Goal: Check status: Check status

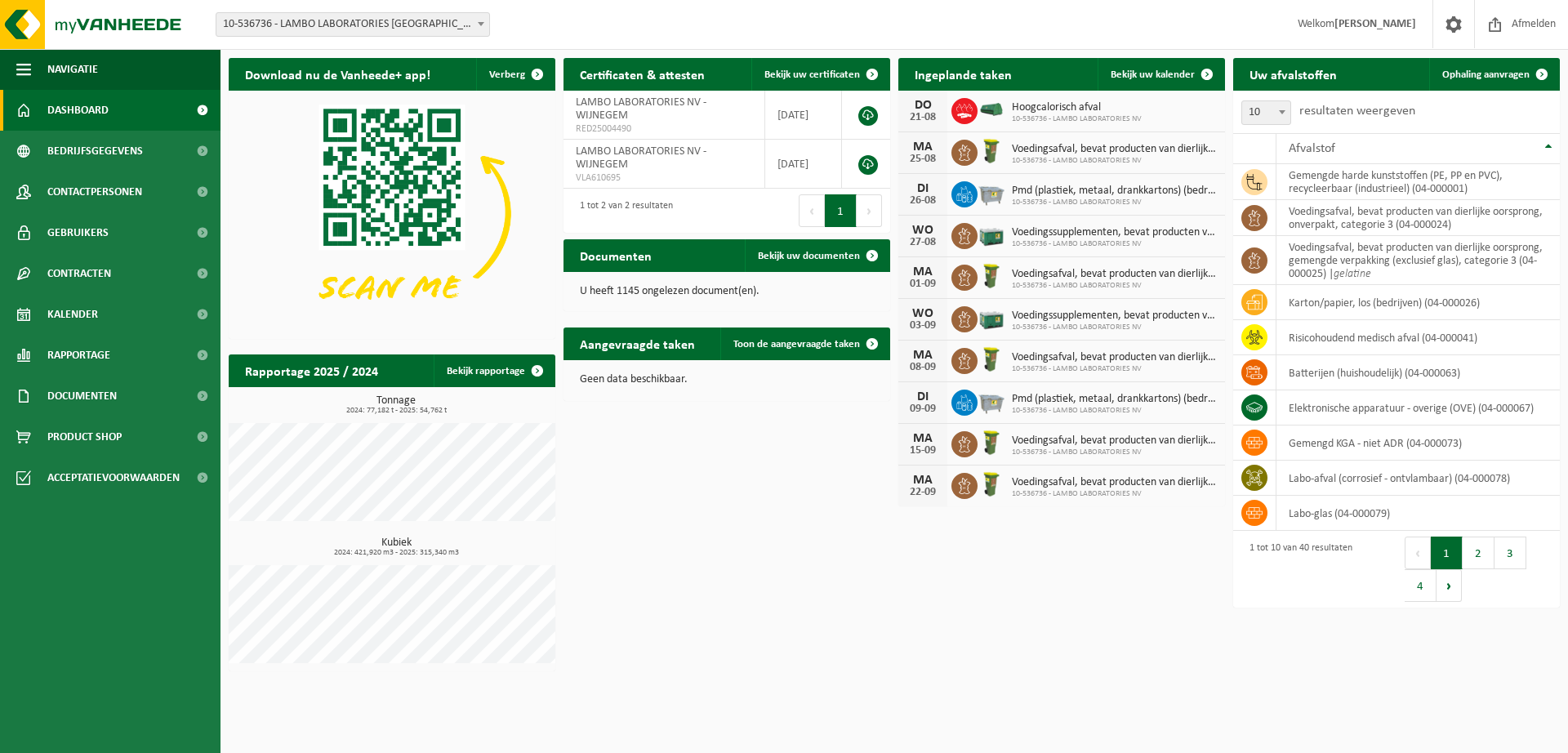
click at [1005, 104] on div "Hoogcalorisch afval 10-536736 - LAMBO LABORATORIES NV" at bounding box center [1073, 111] width 138 height 25
click at [972, 101] on span at bounding box center [965, 111] width 26 height 26
click at [1035, 112] on span "Hoogcalorisch afval" at bounding box center [1077, 108] width 129 height 13
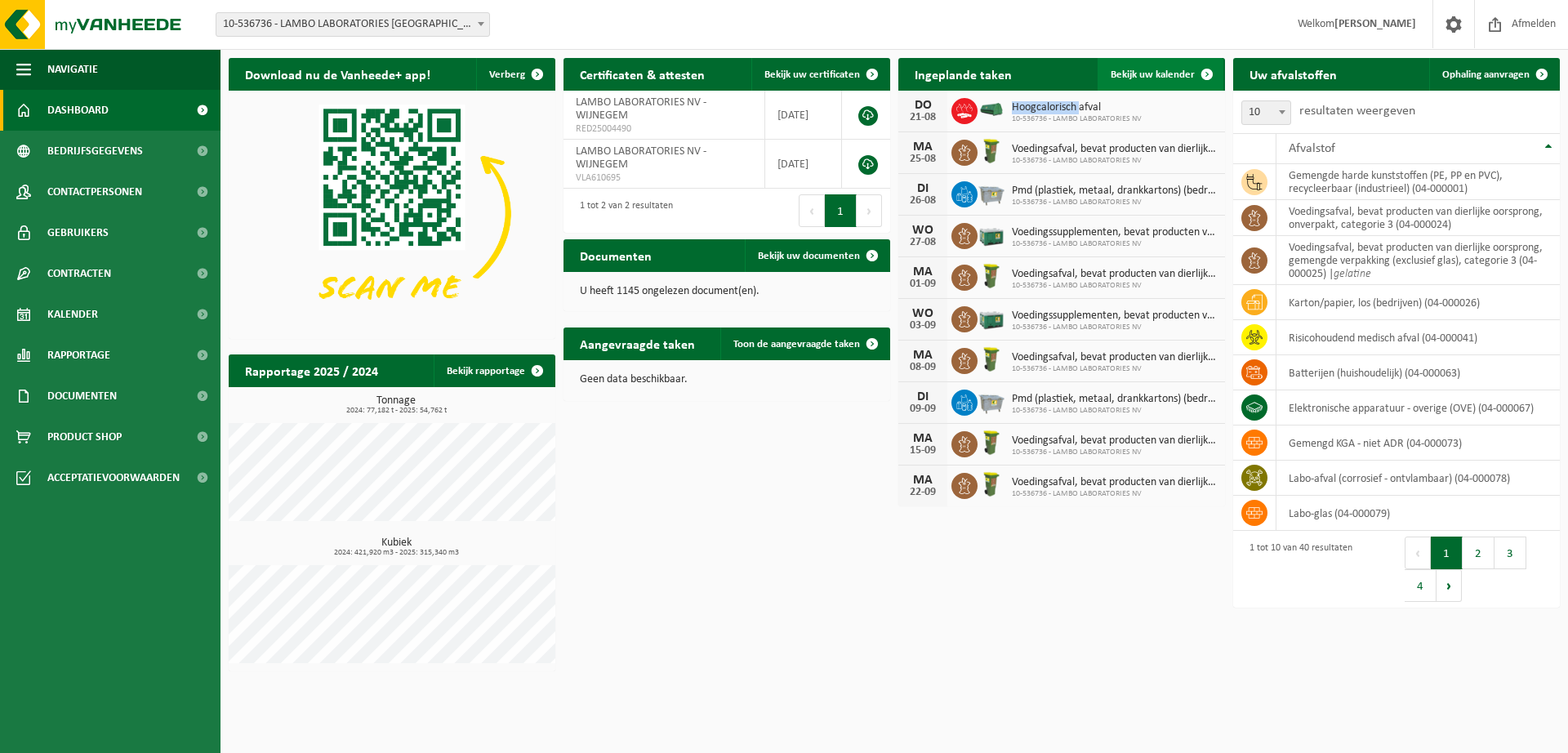
click at [1127, 80] on link "Bekijk uw kalender" at bounding box center [1160, 73] width 126 height 32
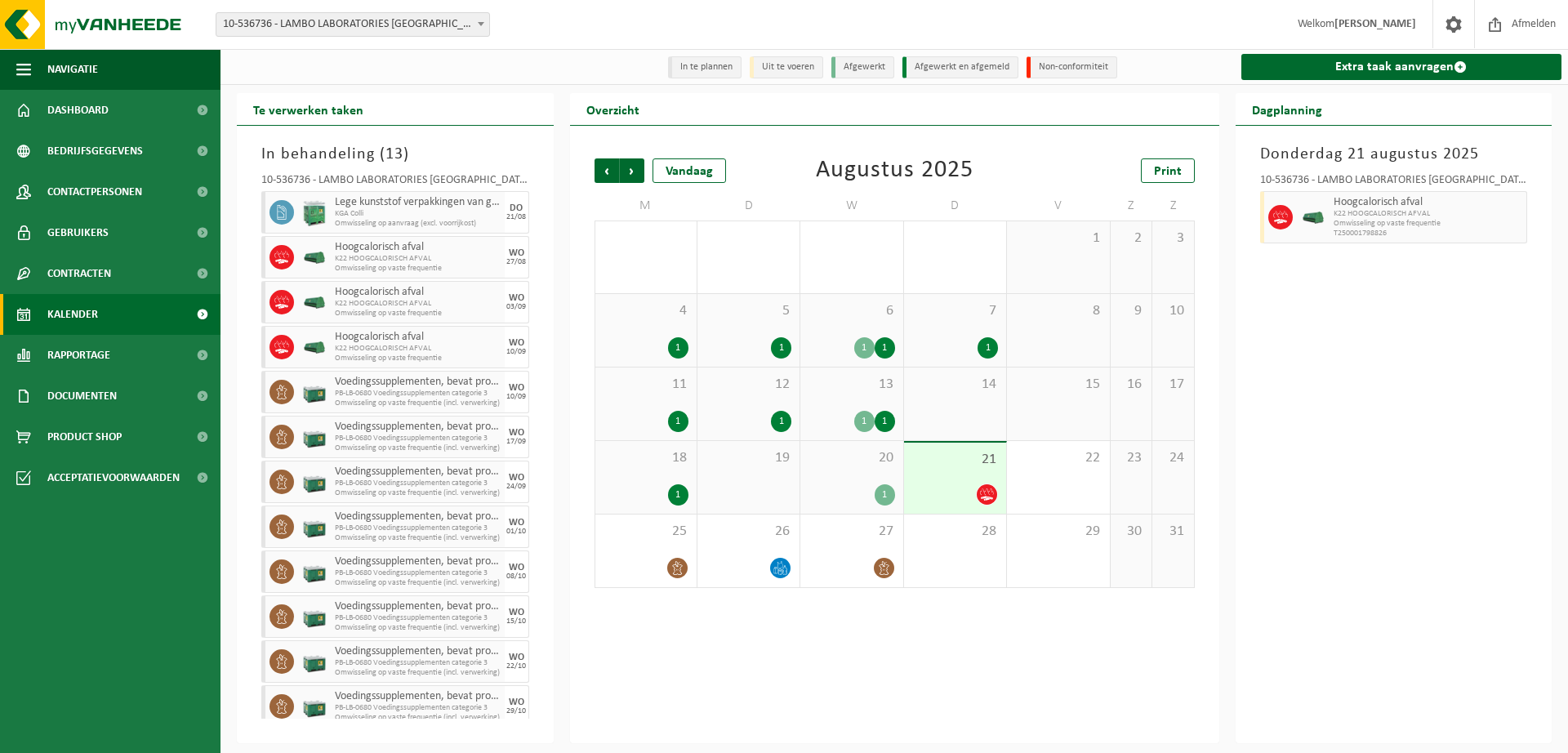
click at [1309, 215] on img at bounding box center [1313, 218] width 24 height 12
click at [1306, 213] on img at bounding box center [1313, 218] width 24 height 12
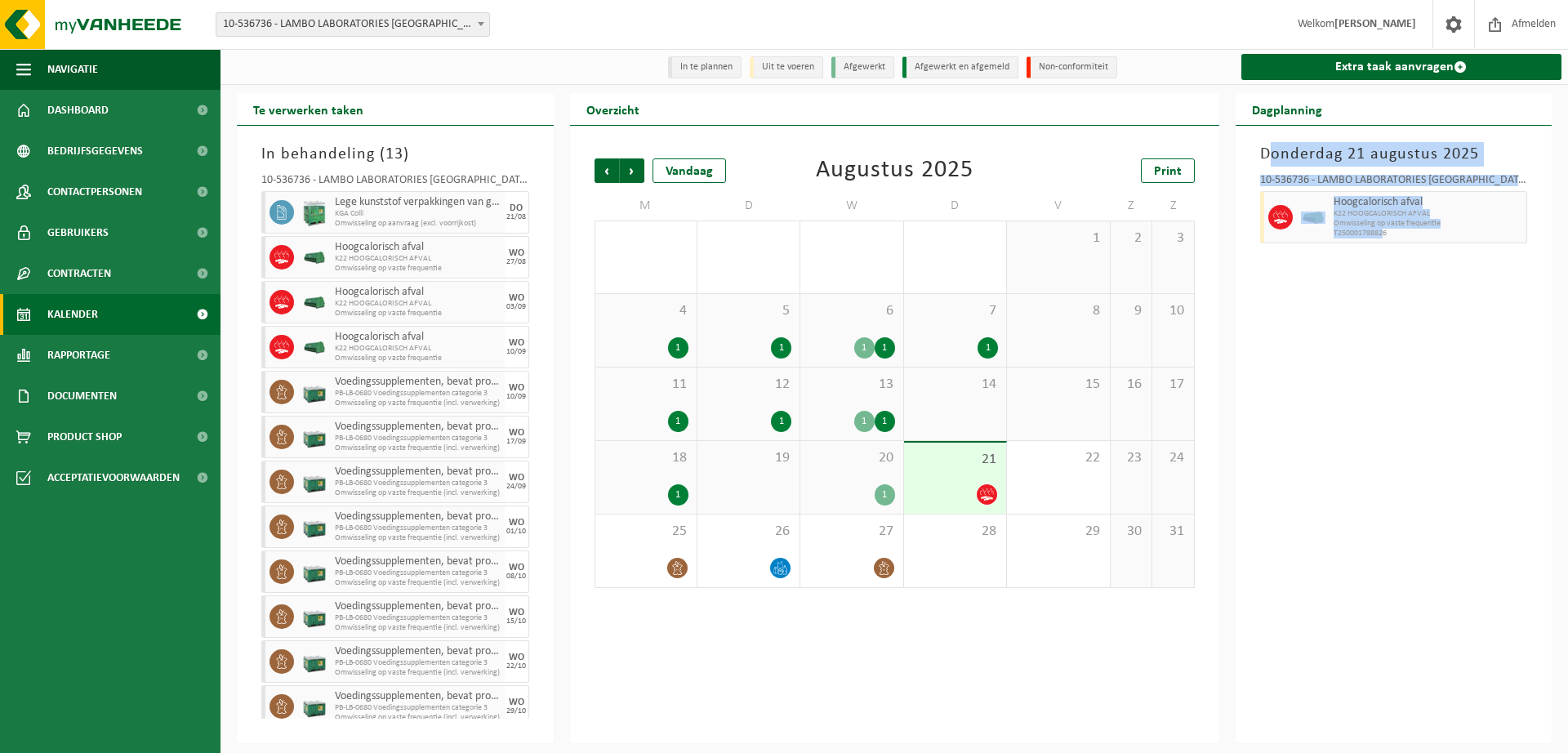
drag, startPoint x: 1268, startPoint y: 161, endPoint x: 1384, endPoint y: 236, distance: 138.1
click at [1384, 236] on div "[DATE] 10-536736 - [GEOGRAPHIC_DATA] [GEOGRAPHIC_DATA] - WIJNEGEM Hoogcalorisch…" at bounding box center [1394, 435] width 317 height 617
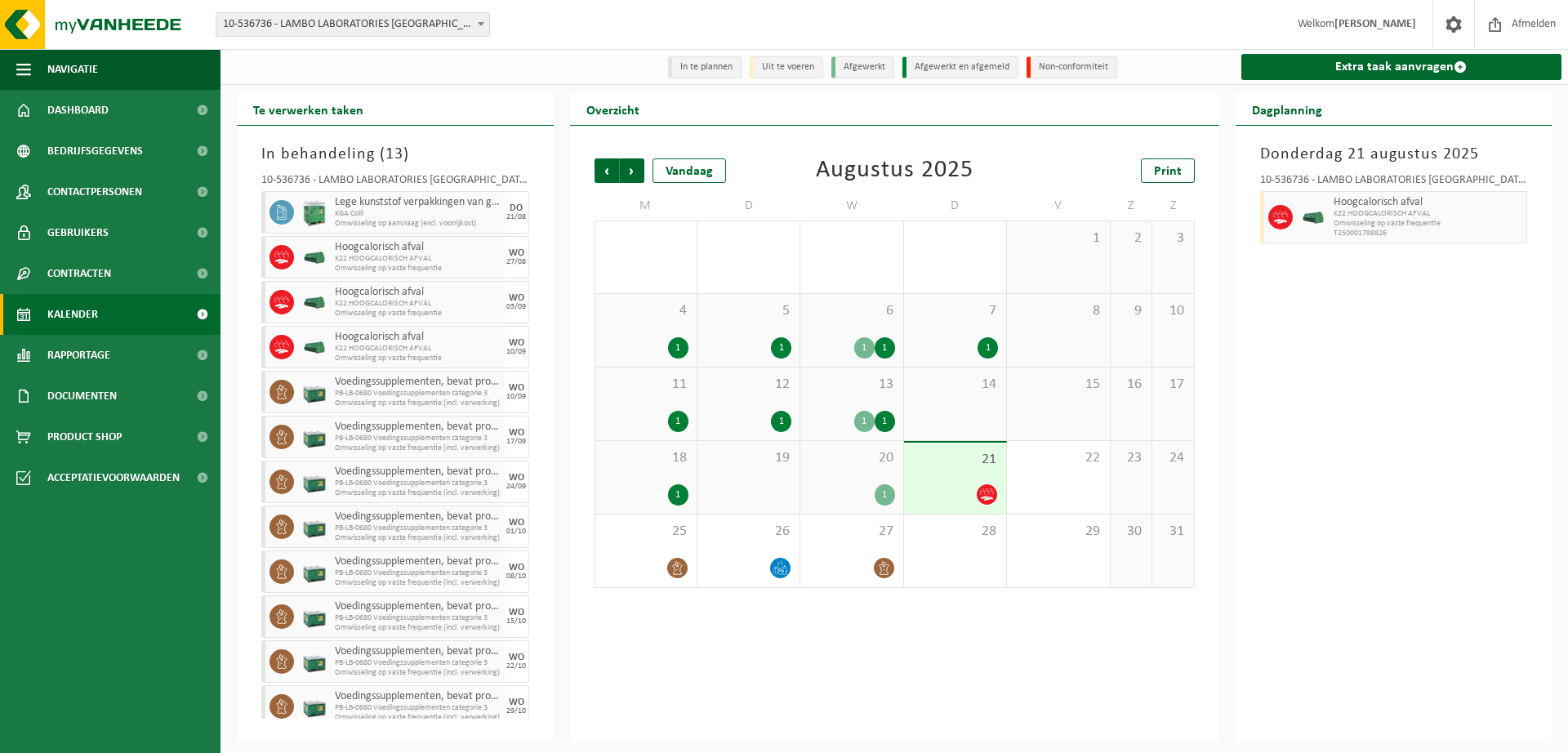
click at [985, 491] on icon at bounding box center [986, 494] width 14 height 14
click at [867, 484] on div "20 1" at bounding box center [851, 477] width 102 height 73
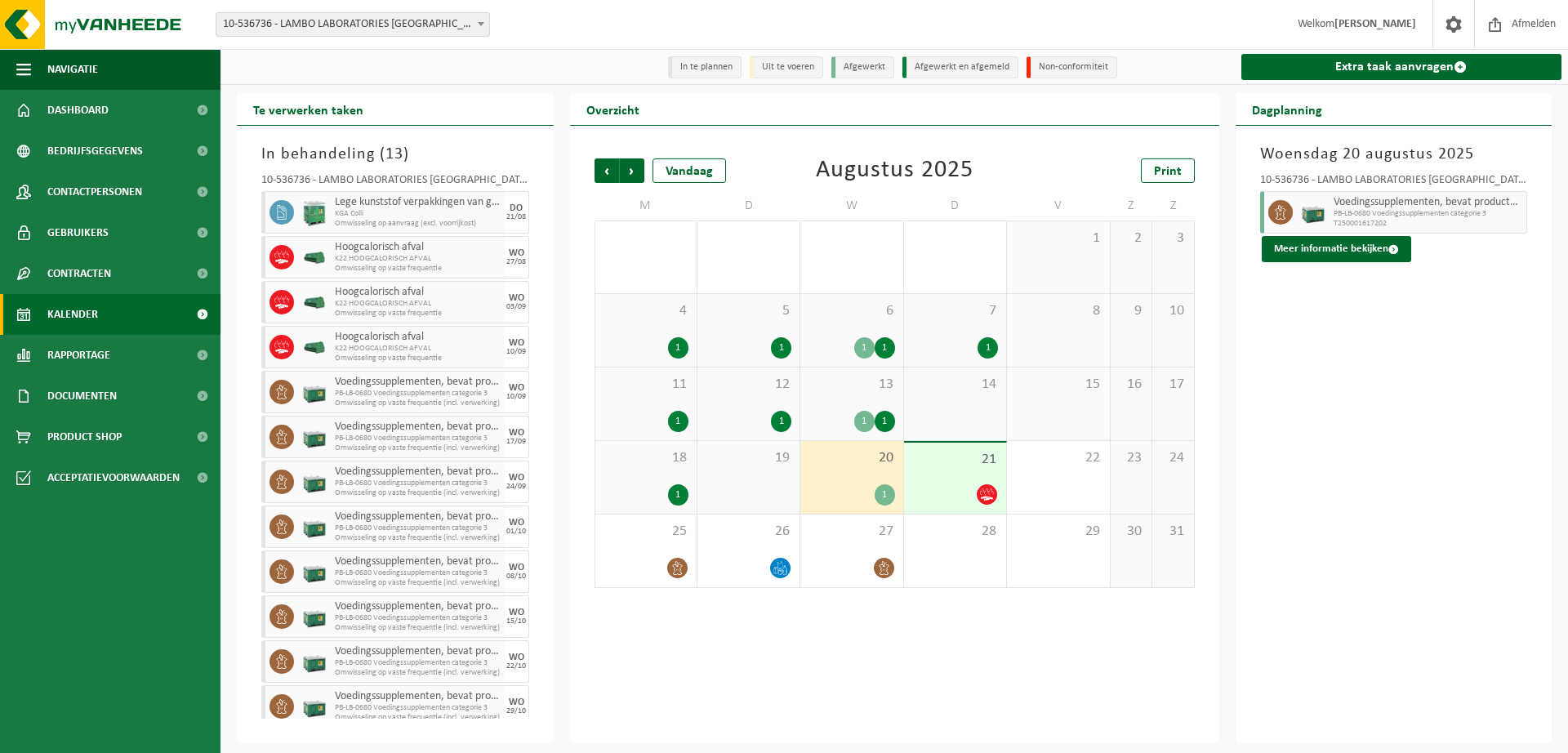
click at [1405, 207] on span "Voedingssupplementen, bevat producten van dierlijke oorsprong, categorie 3" at bounding box center [1428, 202] width 190 height 13
click at [1282, 248] on button "Meer informatie bekijken" at bounding box center [1336, 249] width 150 height 26
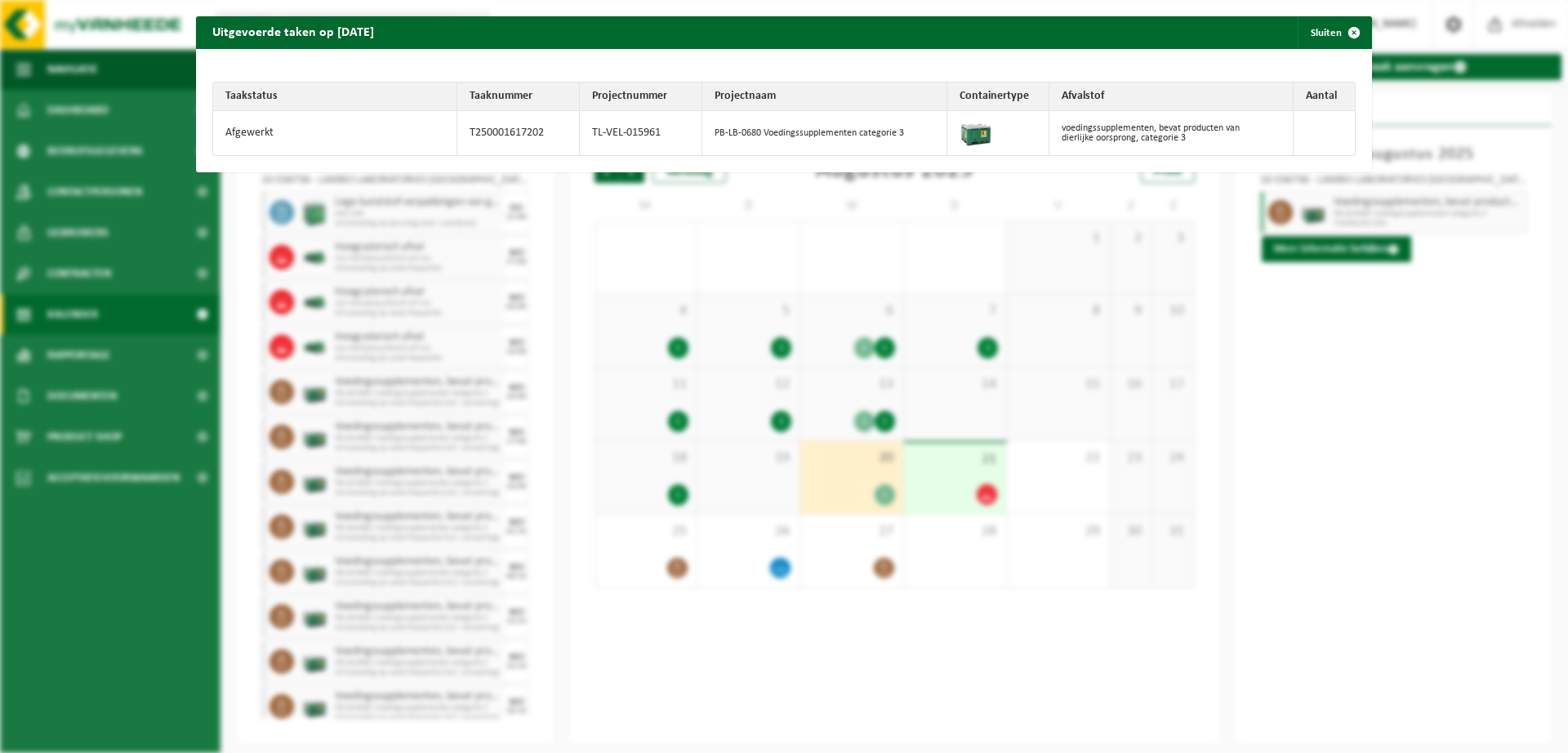
click at [1304, 392] on div "Uitgevoerde taken op [DATE] Sluiten Taakstatus Taaknummer Projectnummer Project…" at bounding box center [784, 376] width 1568 height 753
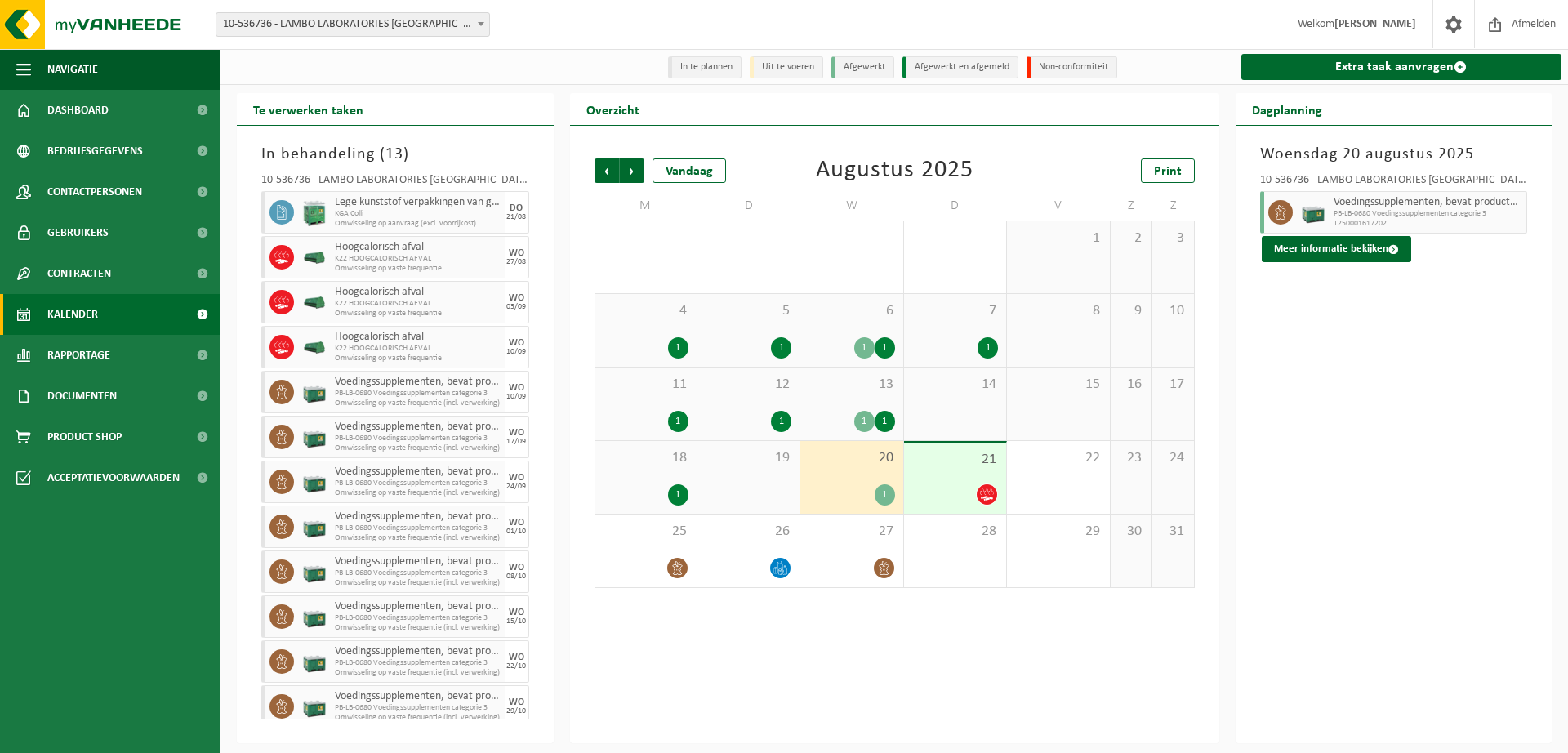
click at [948, 492] on div at bounding box center [955, 494] width 86 height 22
